Goal: Task Accomplishment & Management: Use online tool/utility

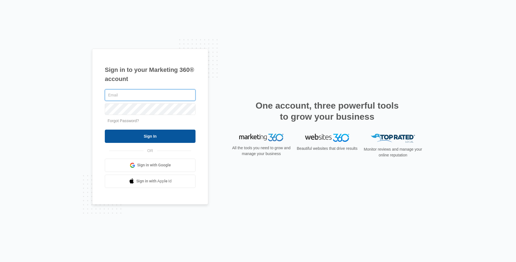
type input "[EMAIL_ADDRESS][DOMAIN_NAME]"
click at [149, 140] on input "Sign In" at bounding box center [150, 136] width 91 height 13
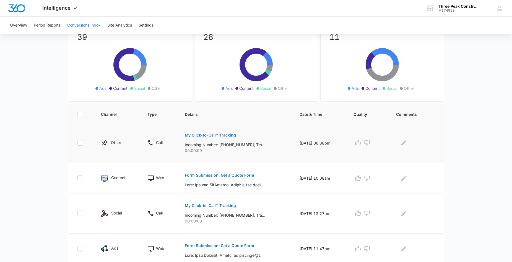
scroll to position [55, 0]
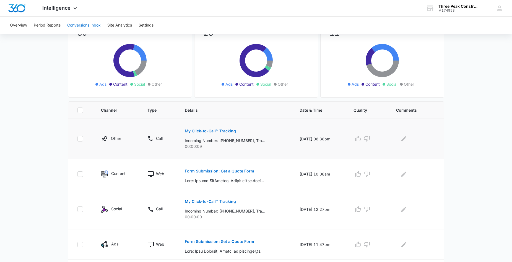
click at [191, 132] on p "My Click-to-Call™ Tracking" at bounding box center [210, 131] width 51 height 4
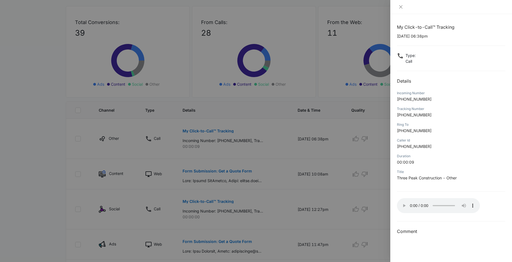
click at [207, 69] on div at bounding box center [256, 131] width 512 height 262
